Goal: Information Seeking & Learning: Learn about a topic

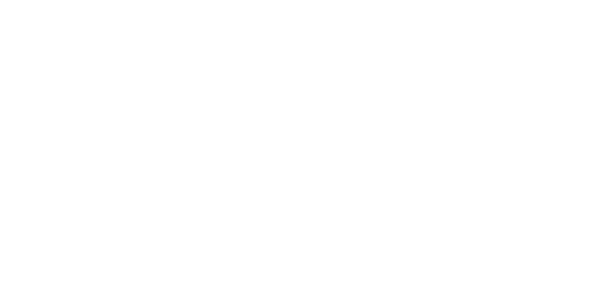
checkbox input "false"
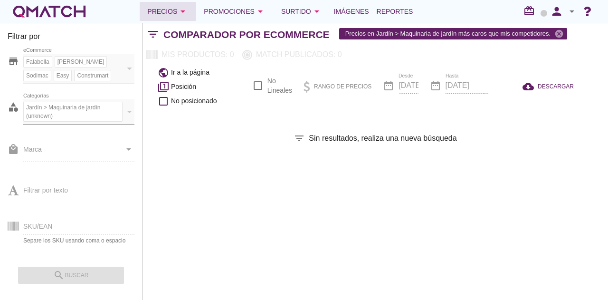
click at [164, 13] on div "Precios arrow_drop_down" at bounding box center [167, 11] width 41 height 11
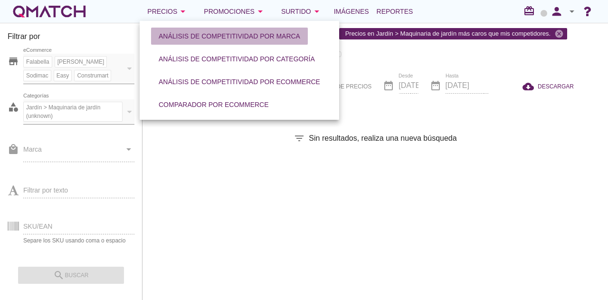
click at [179, 37] on div "Análisis de competitividad por marca" at bounding box center [230, 36] width 142 height 10
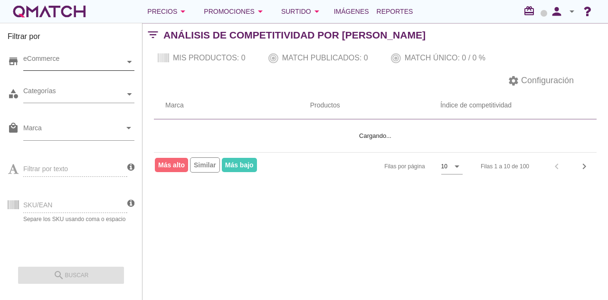
click at [67, 63] on div "eCommerce" at bounding box center [74, 62] width 102 height 10
click at [72, 85] on div "[GEOGRAPHIC_DATA]" at bounding box center [78, 79] width 111 height 18
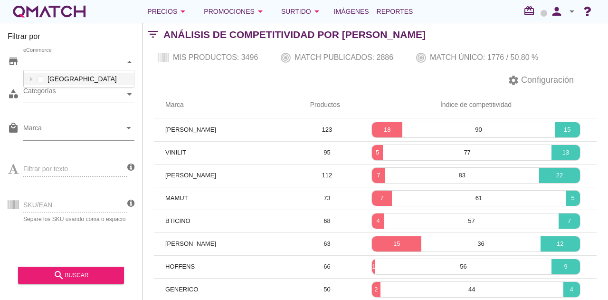
click at [71, 71] on div "eCommerce [GEOGRAPHIC_DATA]" at bounding box center [78, 62] width 111 height 17
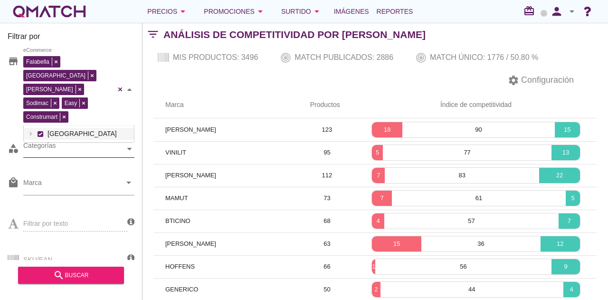
click at [65, 144] on div "Categorías" at bounding box center [74, 149] width 102 height 10
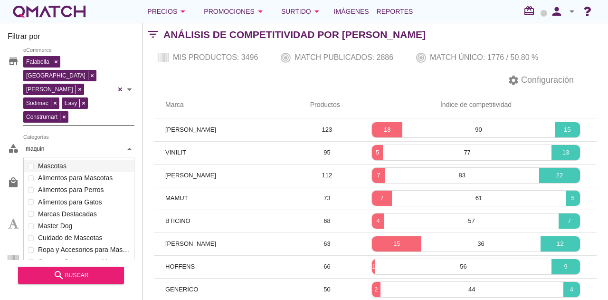
scroll to position [66, 111]
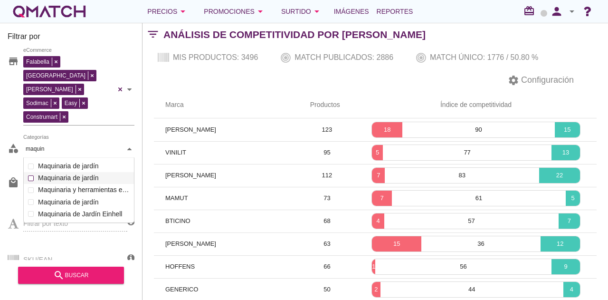
click at [90, 153] on div "Categorías maquin maquin Mascotas Automóvil Electricidad y seguridad Decoración…" at bounding box center [78, 149] width 111 height 17
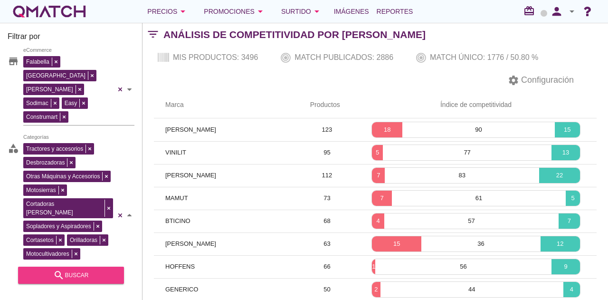
type input "maquin"
click at [87, 274] on div "search buscar" at bounding box center [71, 274] width 91 height 11
